Goal: Task Accomplishment & Management: Use online tool/utility

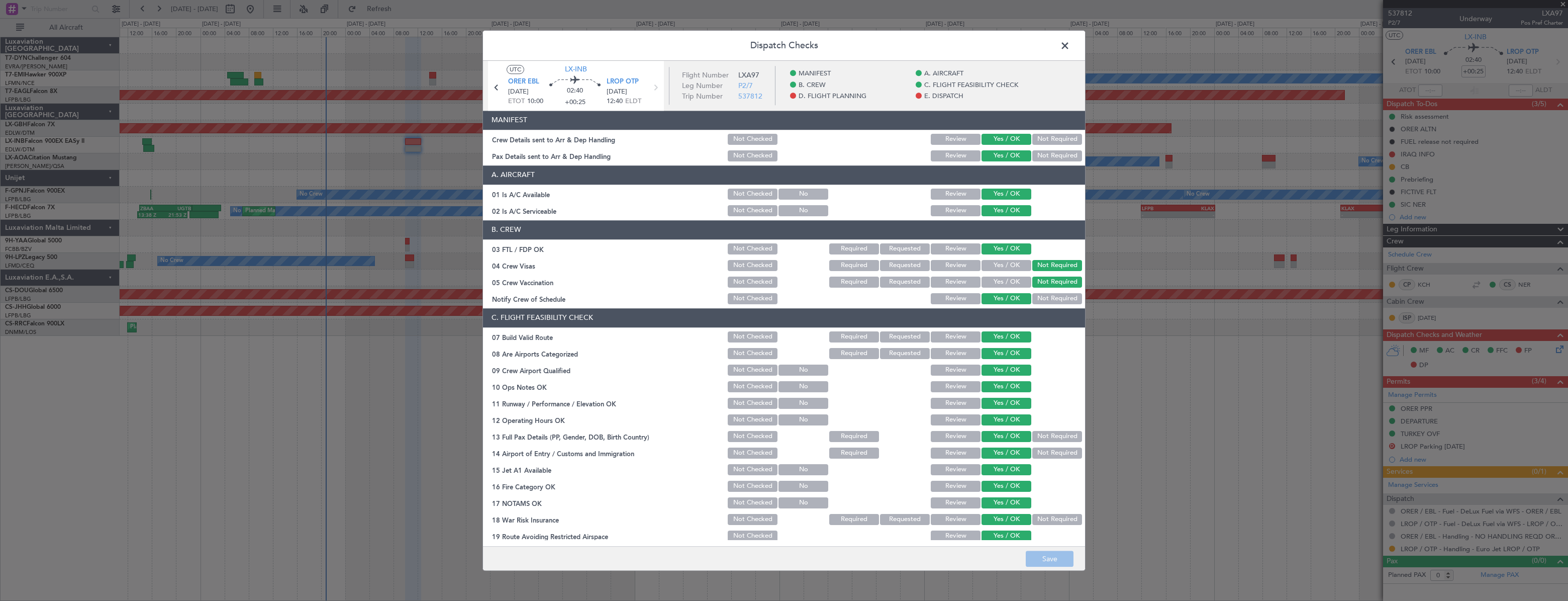
click at [1070, 46] on span at bounding box center [1070, 48] width 0 height 20
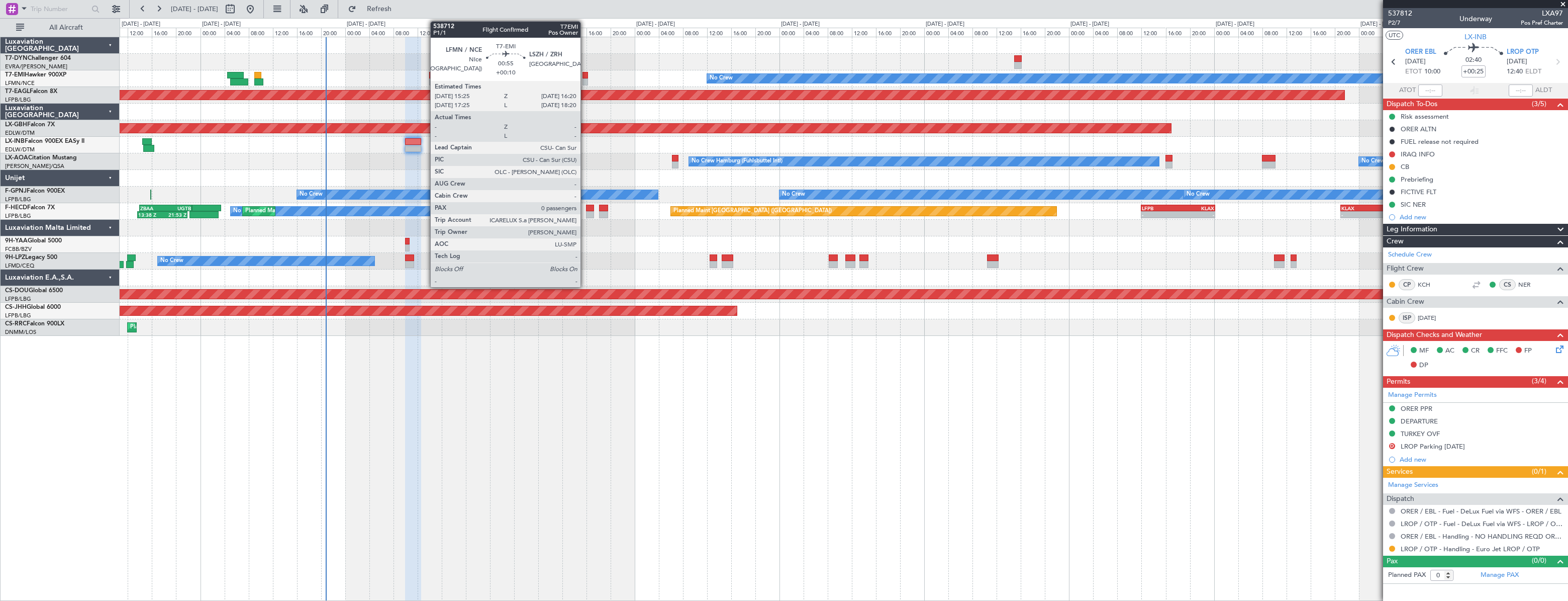
click at [585, 72] on div at bounding box center [586, 76] width 6 height 7
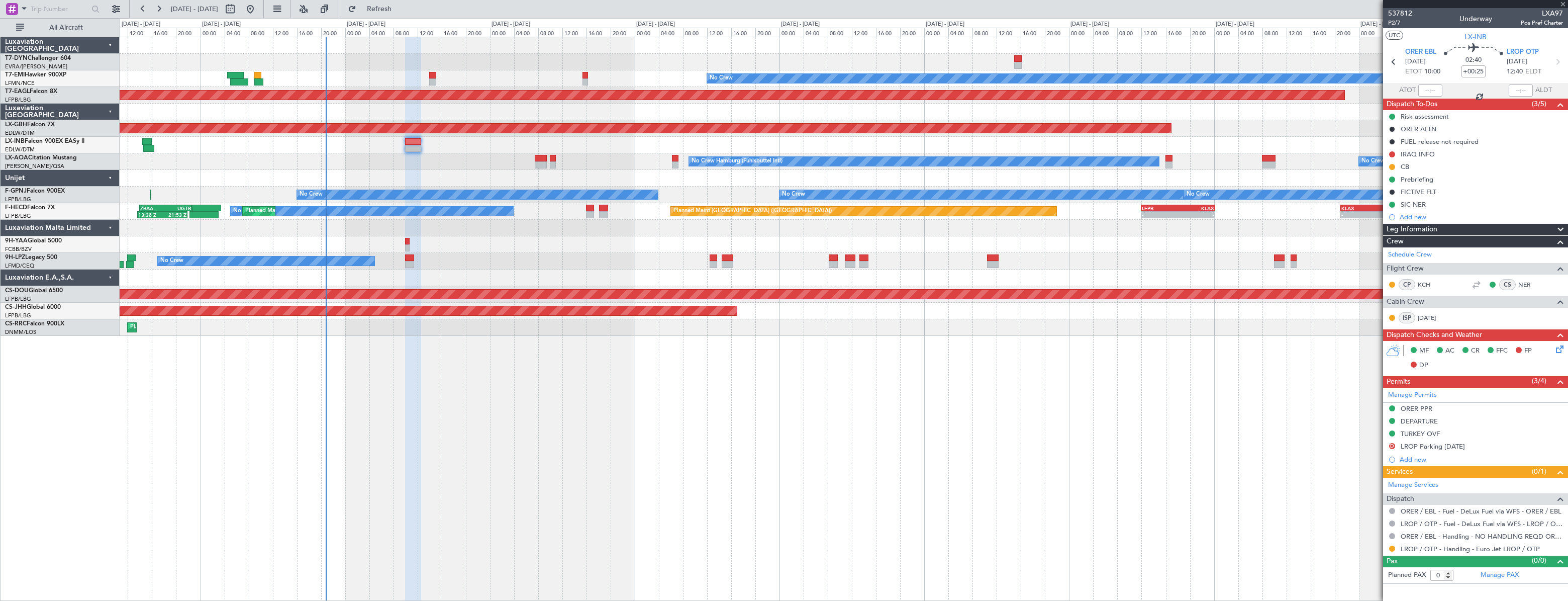
type input "+00:10"
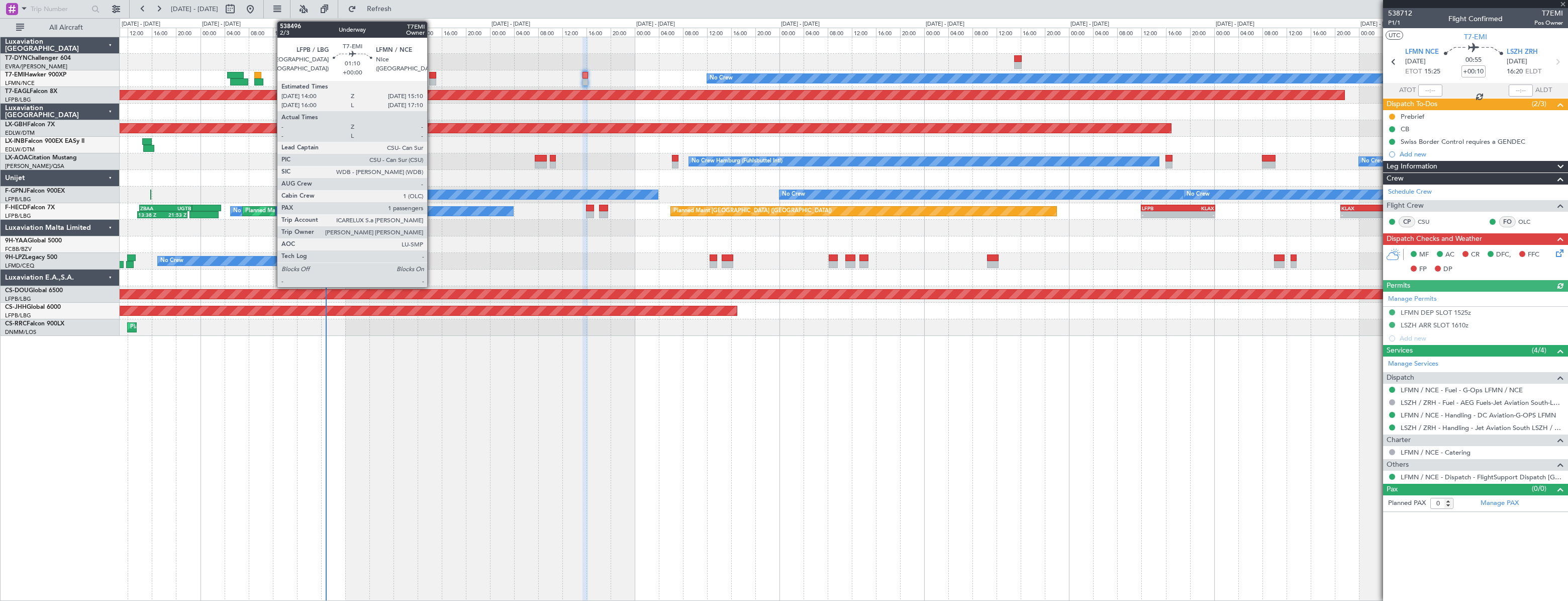
click at [432, 76] on div at bounding box center [433, 76] width 7 height 7
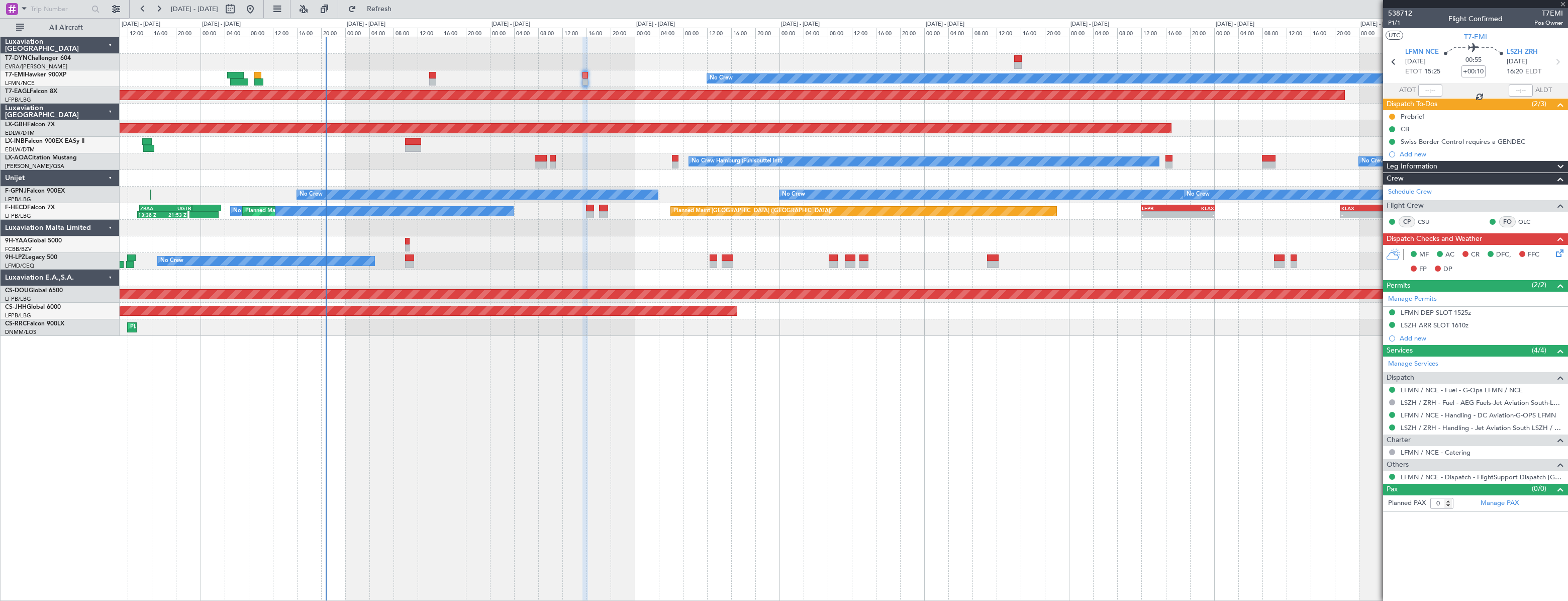
type input "1"
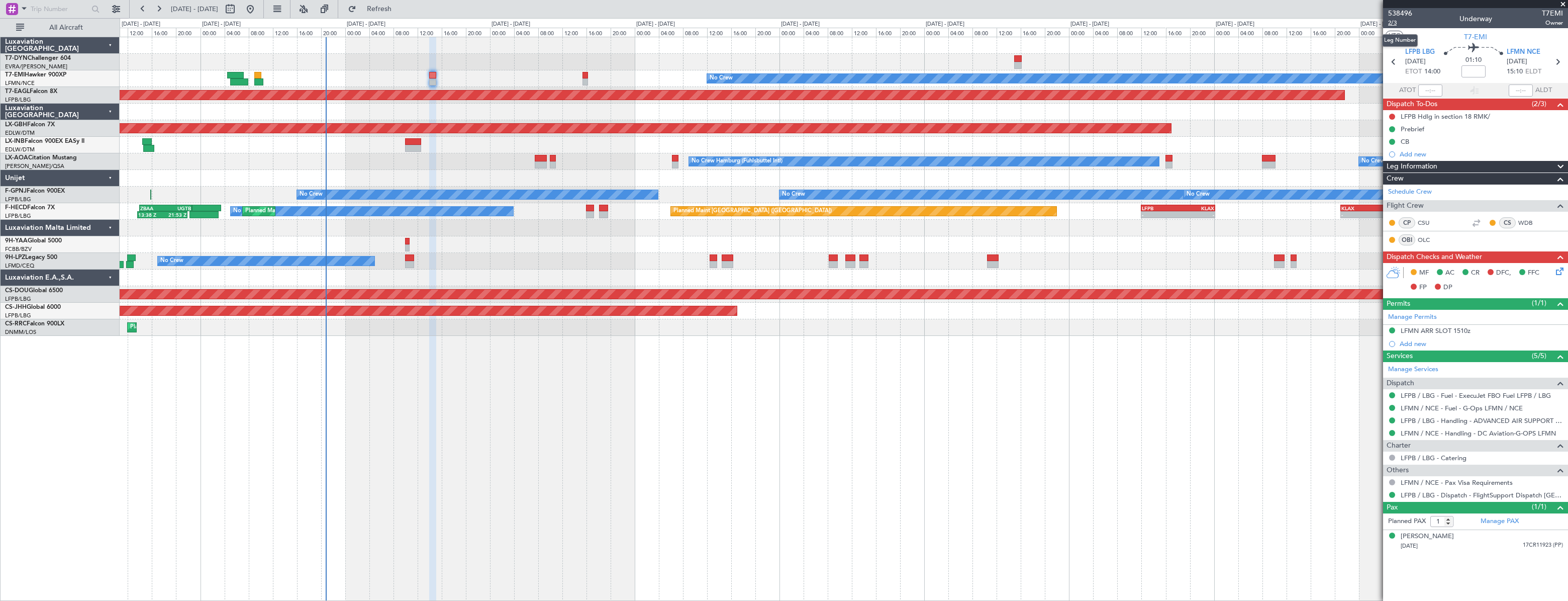
click at [1394, 24] on span "2/3" at bounding box center [1400, 23] width 24 height 9
click at [1426, 423] on link "LFPB / LBG - Handling - ADVANCED AIR SUPPORT LFPB" at bounding box center [1482, 421] width 163 height 9
click at [1426, 432] on link "LFMN / NCE - Handling - DC Aviation-G-OPS LFMN" at bounding box center [1478, 433] width 155 height 9
click at [1565, 264] on div "MF AC CR DFC, FFC FP DP" at bounding box center [1475, 280] width 185 height 35
click at [1558, 271] on icon at bounding box center [1558, 269] width 8 height 8
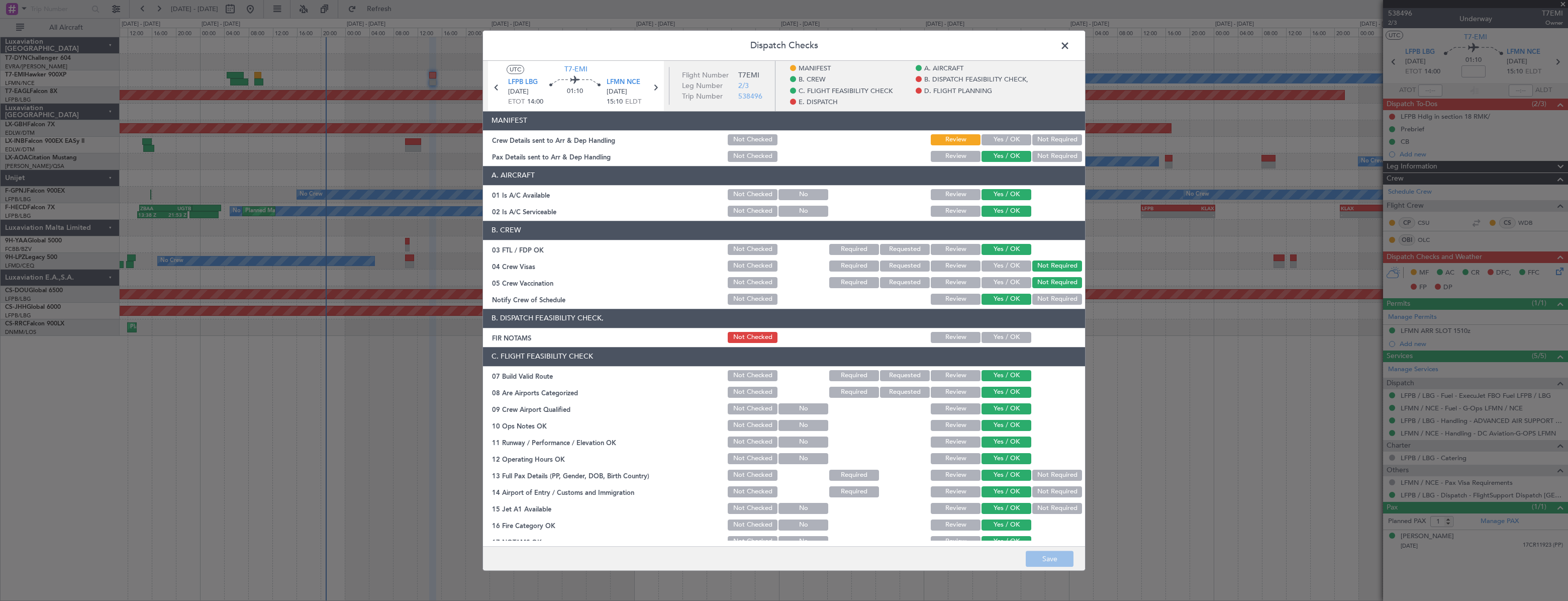
click at [1004, 139] on button "Yes / OK" at bounding box center [1006, 139] width 50 height 11
click at [1029, 552] on button "Save" at bounding box center [1049, 558] width 47 height 16
click at [1070, 45] on span at bounding box center [1070, 48] width 0 height 20
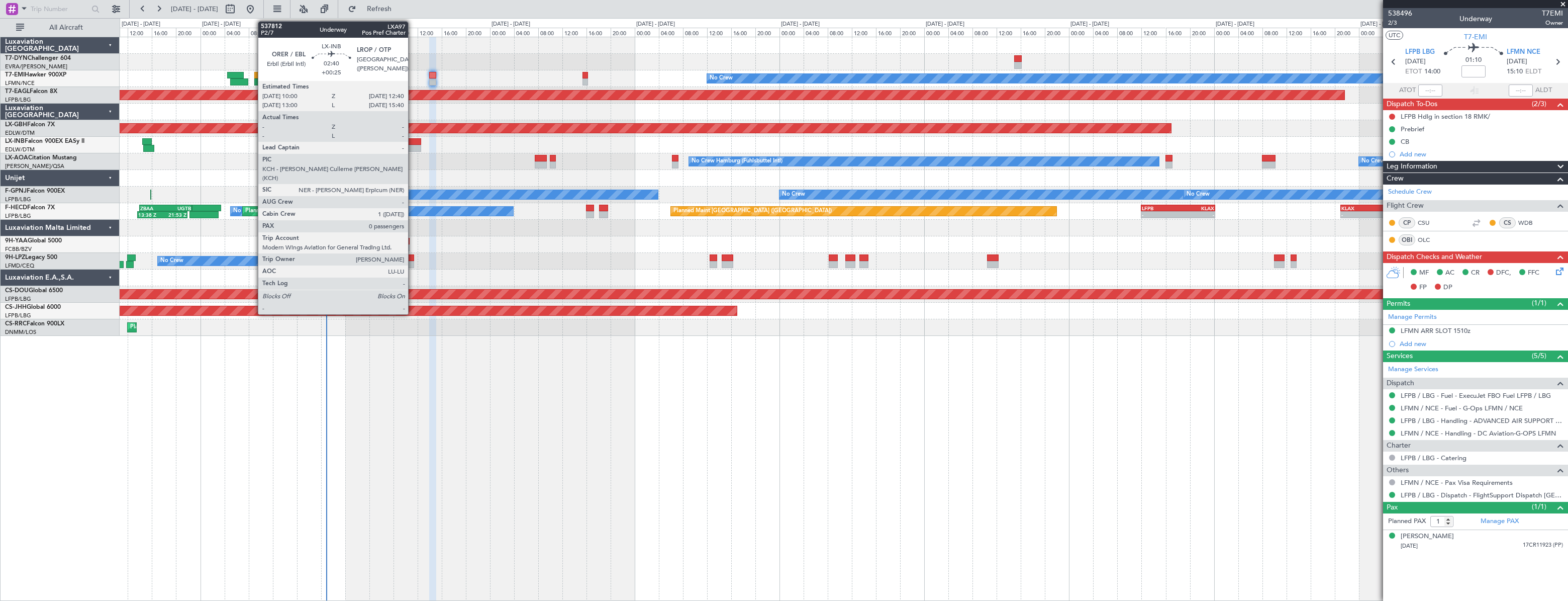
click at [413, 142] on div at bounding box center [413, 142] width 16 height 7
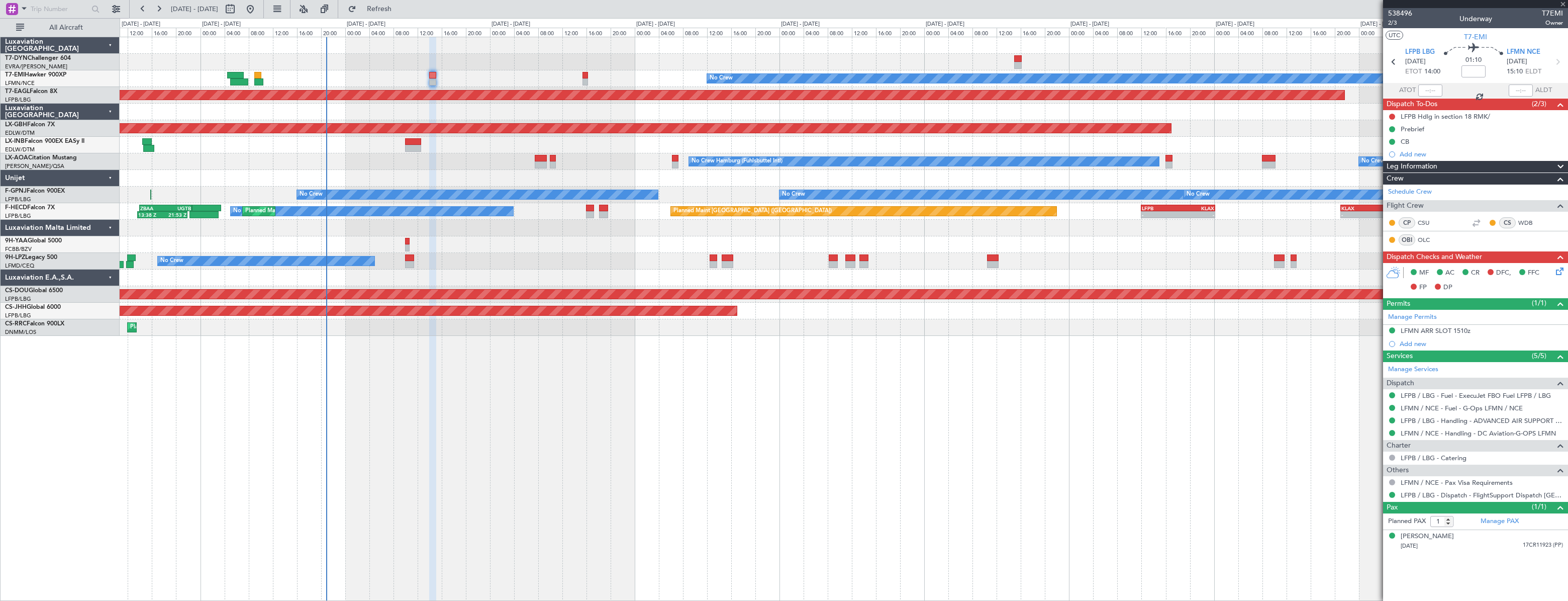
type input "+00:25"
type input "0"
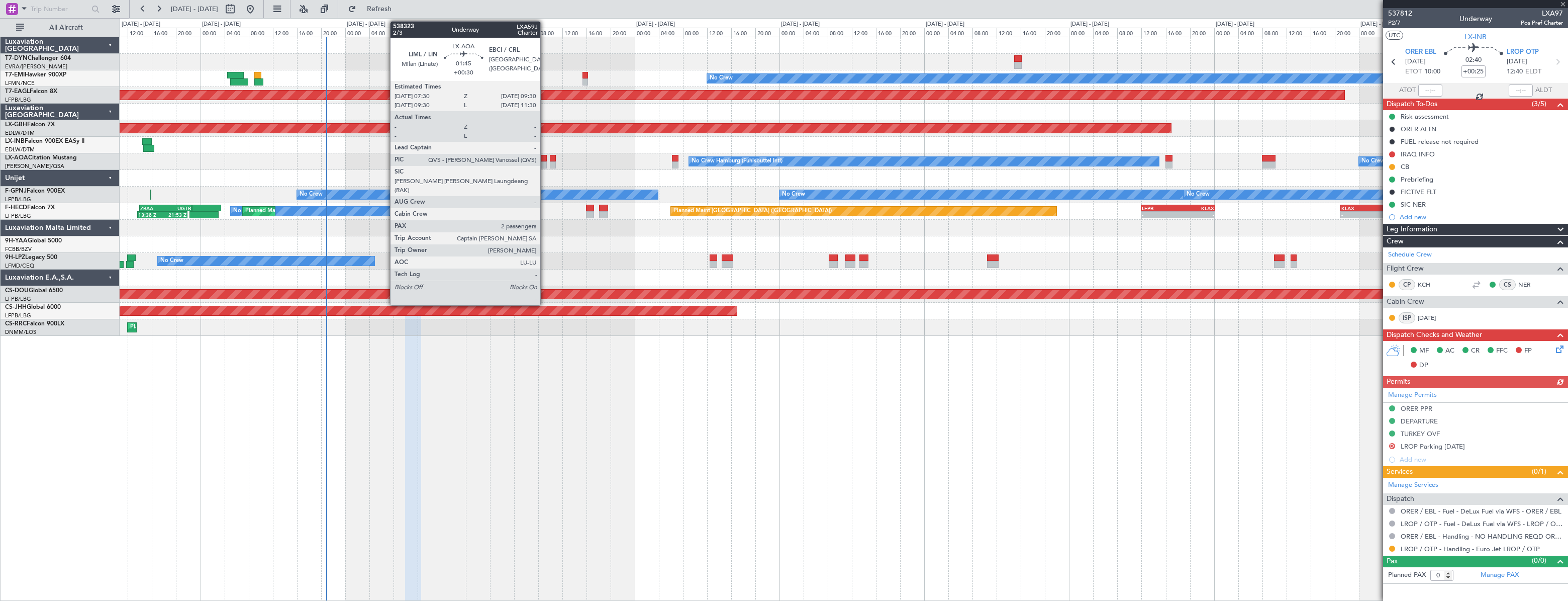
click at [545, 156] on div at bounding box center [541, 158] width 13 height 7
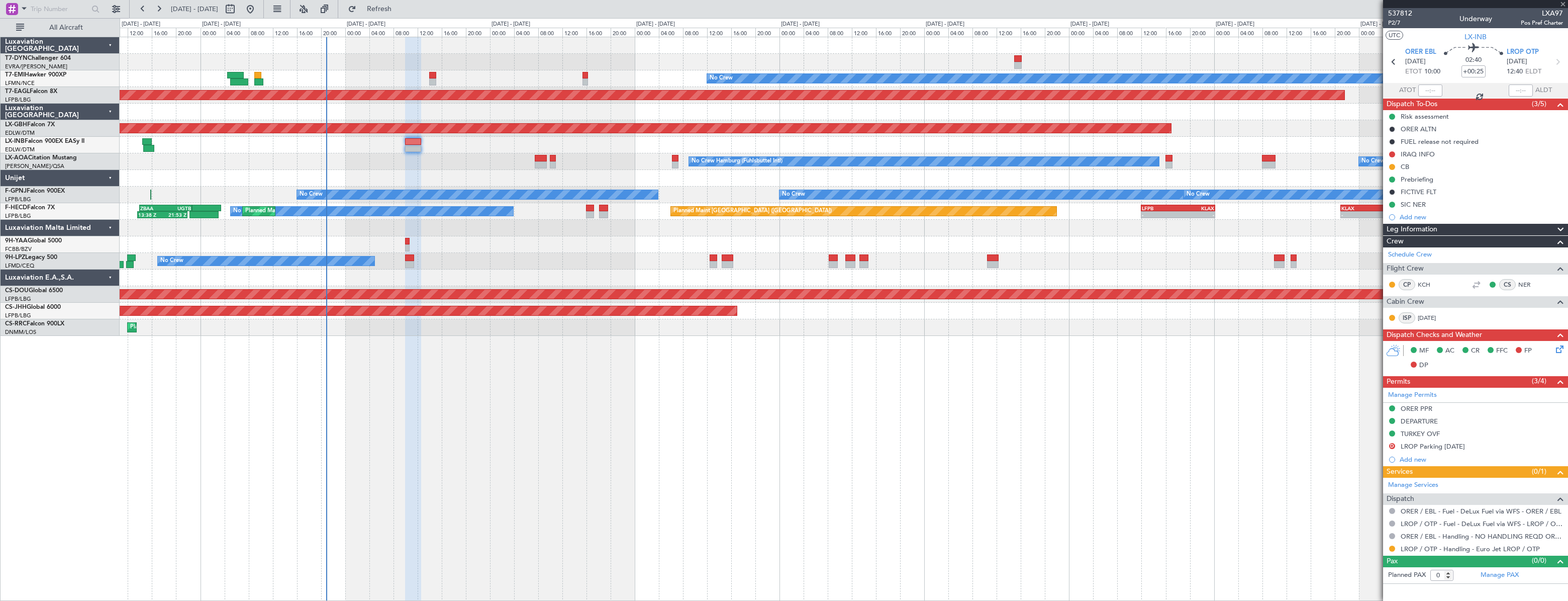
type input "+00:30"
type input "2"
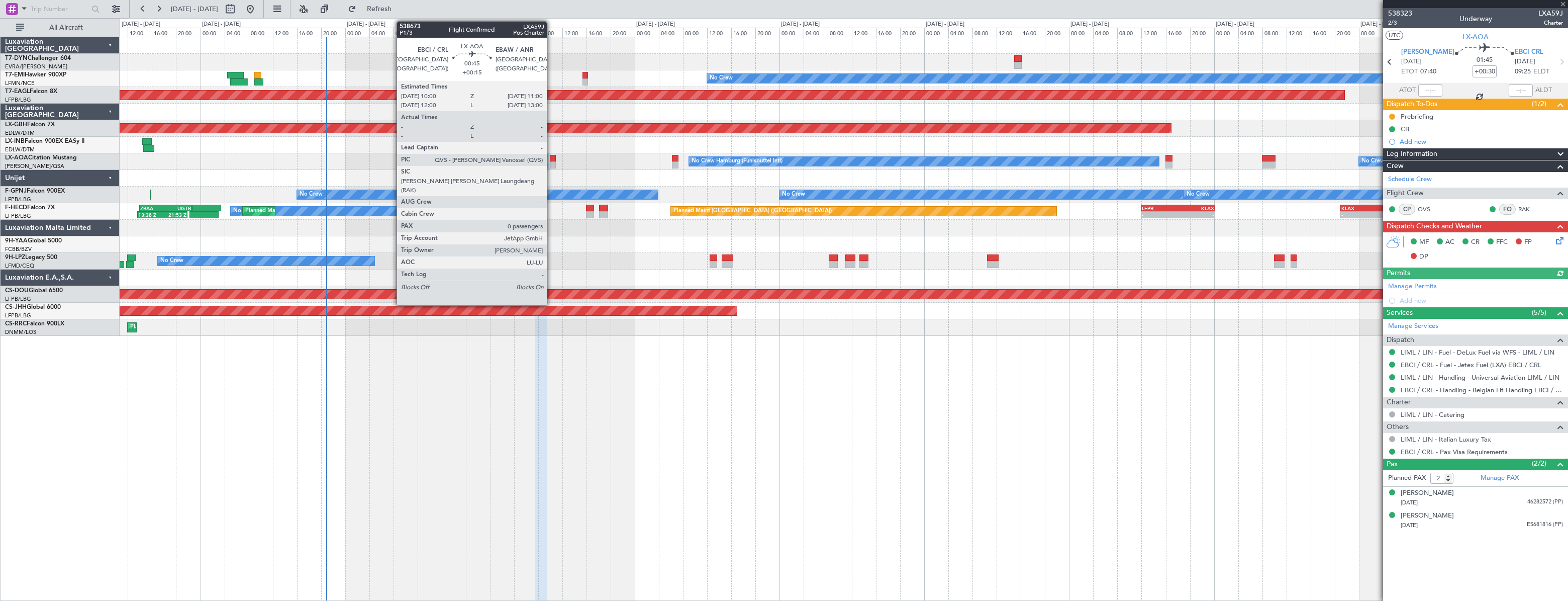
click at [551, 157] on div at bounding box center [553, 158] width 7 height 7
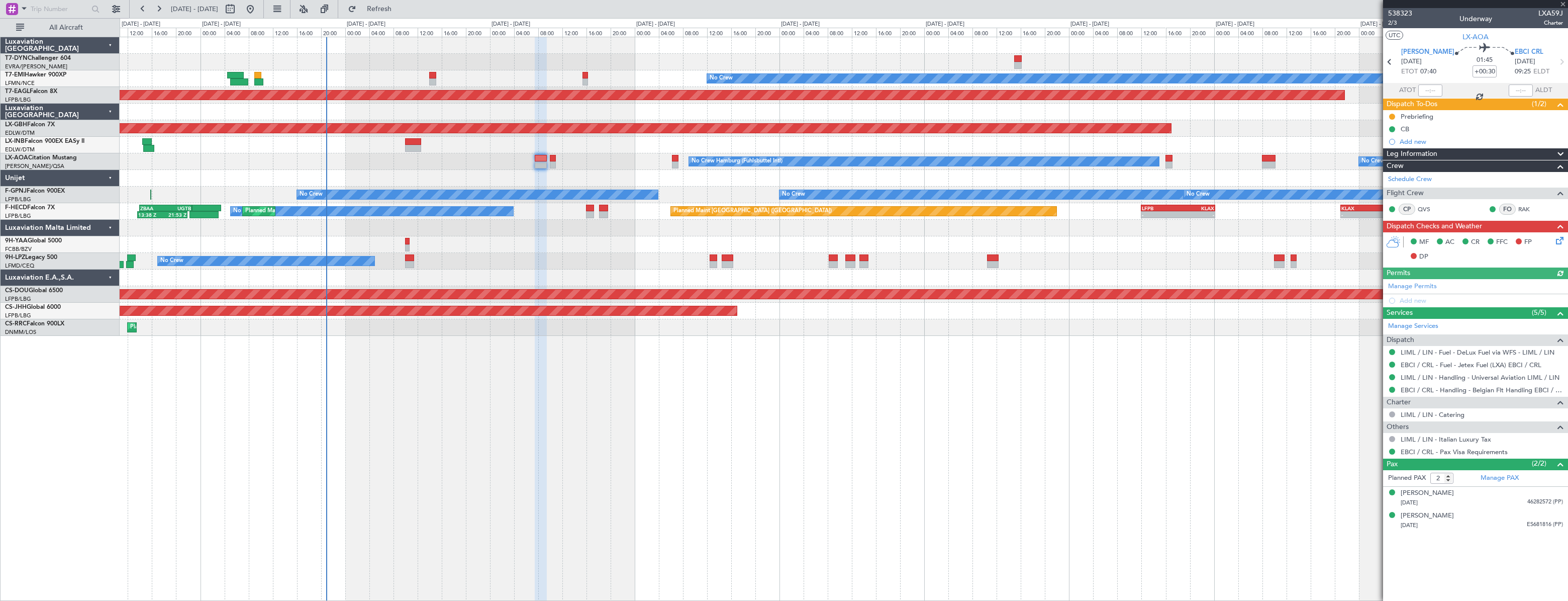
type input "+00:15"
type input "0"
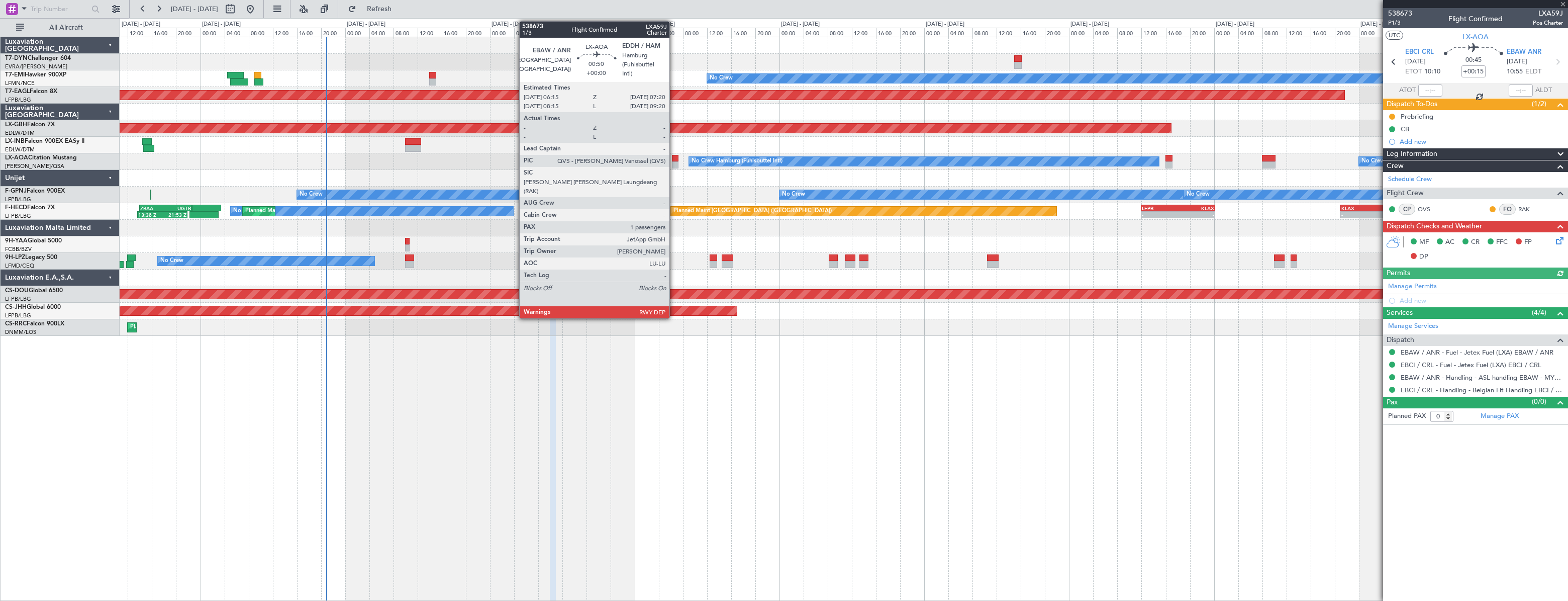
click at [674, 160] on div at bounding box center [676, 158] width 7 height 7
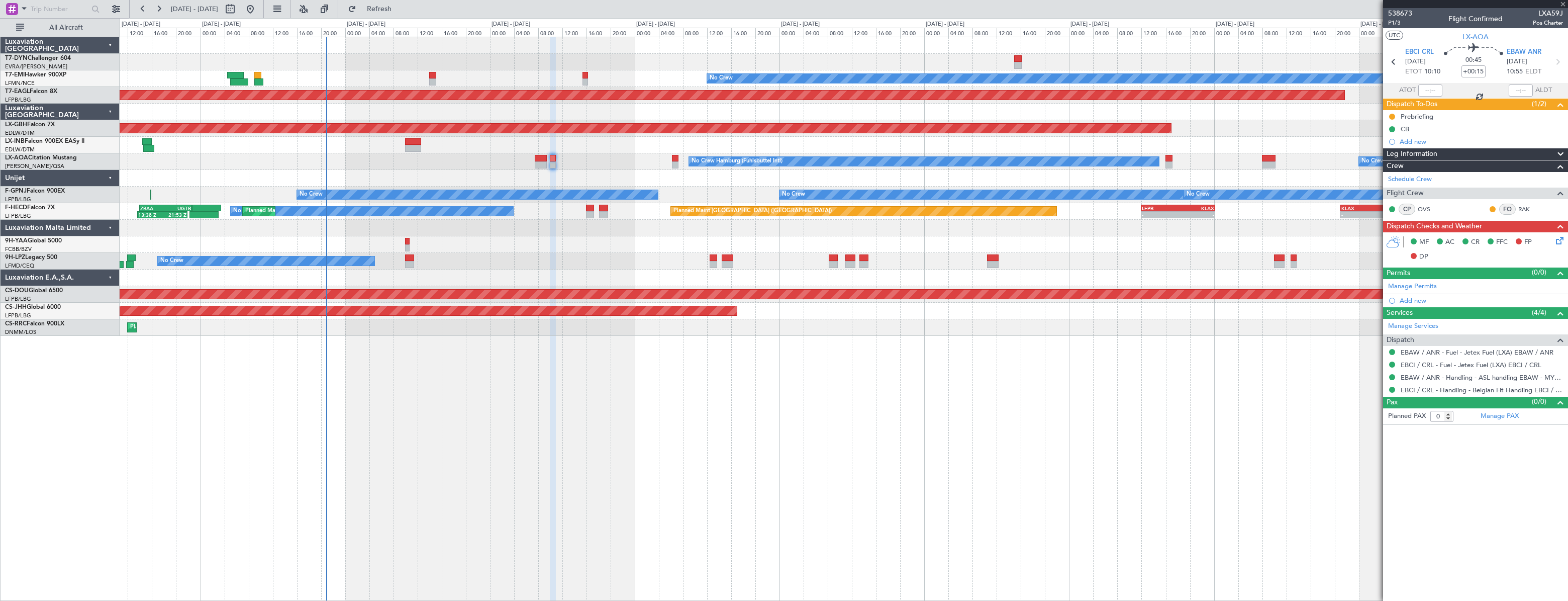
type input "1"
